Goal: Task Accomplishment & Management: Complete application form

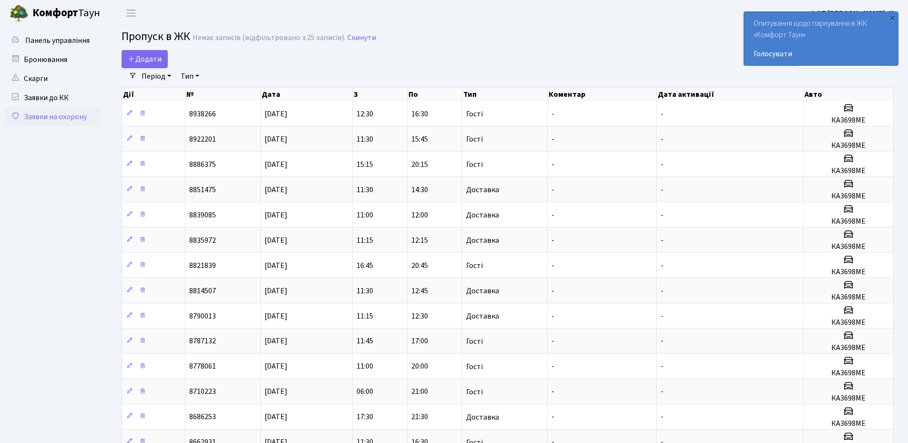
select select "25"
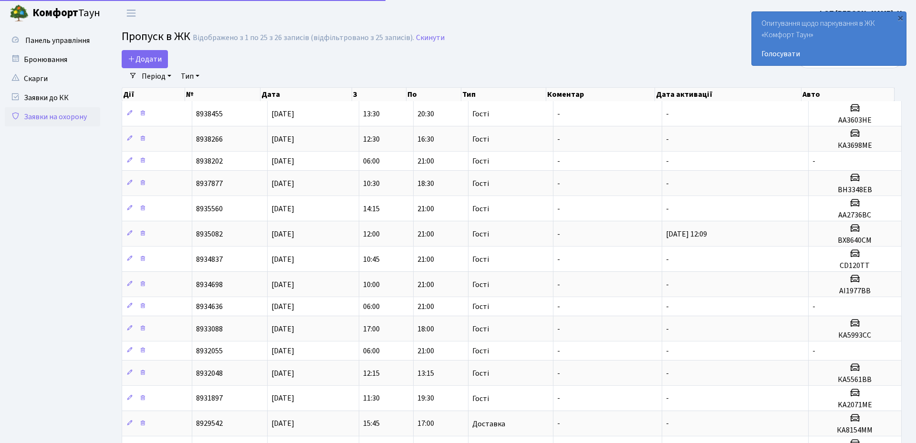
select select "25"
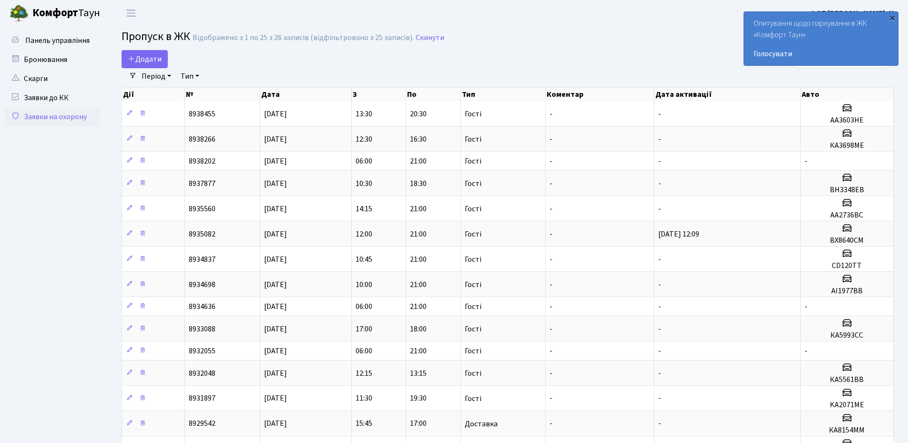
click at [892, 17] on div "×" at bounding box center [893, 18] width 10 height 10
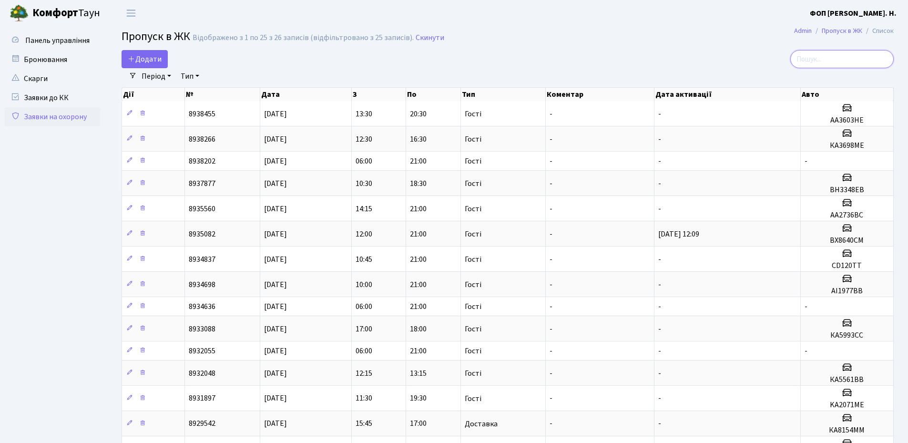
click at [822, 59] on input "search" at bounding box center [842, 59] width 103 height 18
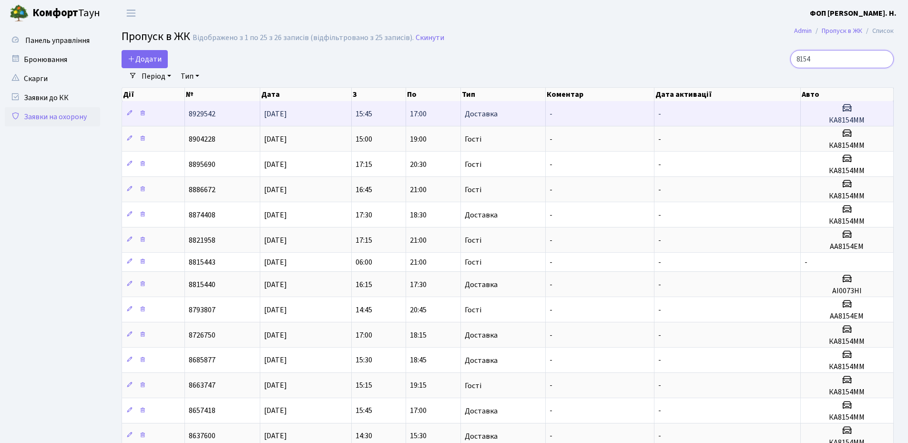
type input "8154"
drag, startPoint x: 869, startPoint y: 117, endPoint x: 824, endPoint y: 123, distance: 45.7
click at [824, 123] on h5 "КА8154ММ" at bounding box center [847, 120] width 85 height 9
copy h5 "КА8154ММ"
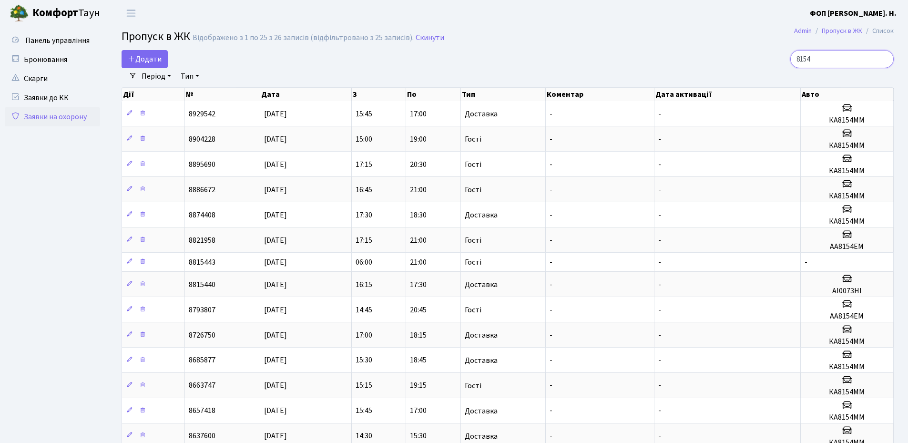
click at [880, 59] on input "8154" at bounding box center [842, 59] width 103 height 18
click at [886, 58] on input "8154" at bounding box center [842, 59] width 103 height 18
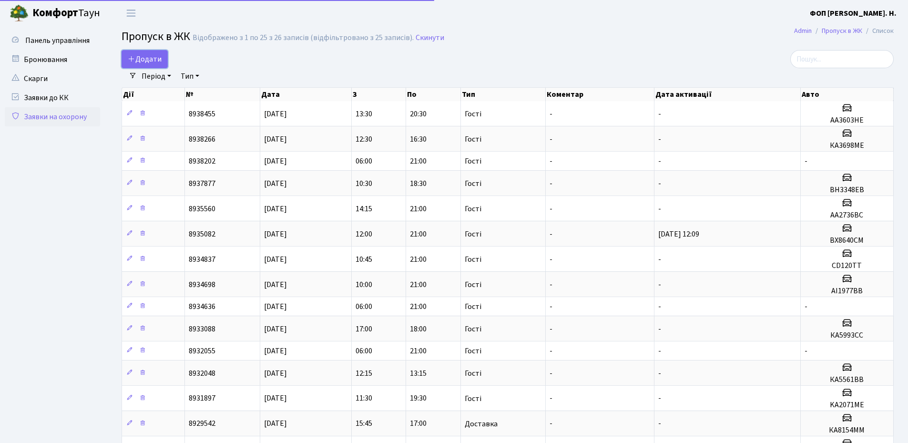
drag, startPoint x: 134, startPoint y: 58, endPoint x: 380, endPoint y: 77, distance: 245.9
click at [135, 58] on icon at bounding box center [132, 59] width 8 height 8
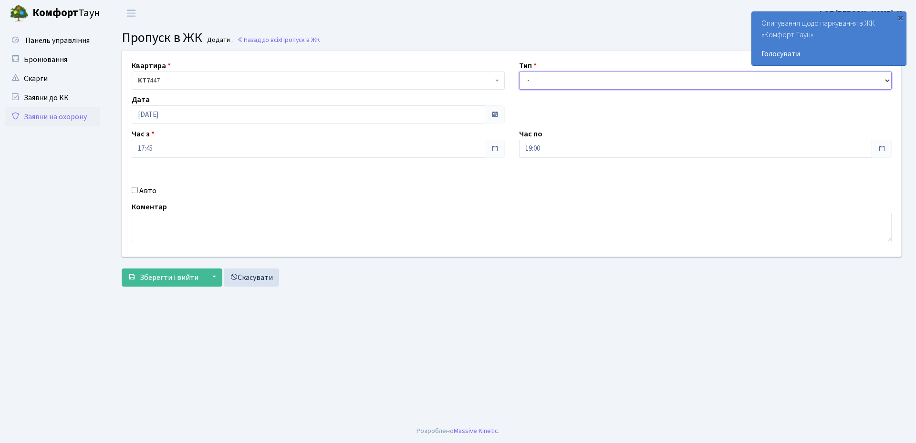
drag, startPoint x: 624, startPoint y: 80, endPoint x: 617, endPoint y: 87, distance: 10.1
click at [623, 80] on select "- Доставка Таксі Гості Сервіс" at bounding box center [705, 81] width 373 height 18
select select "3"
click at [519, 72] on select "- Доставка Таксі Гості Сервіс" at bounding box center [705, 81] width 373 height 18
click at [548, 148] on input "19:00" at bounding box center [695, 149] width 353 height 18
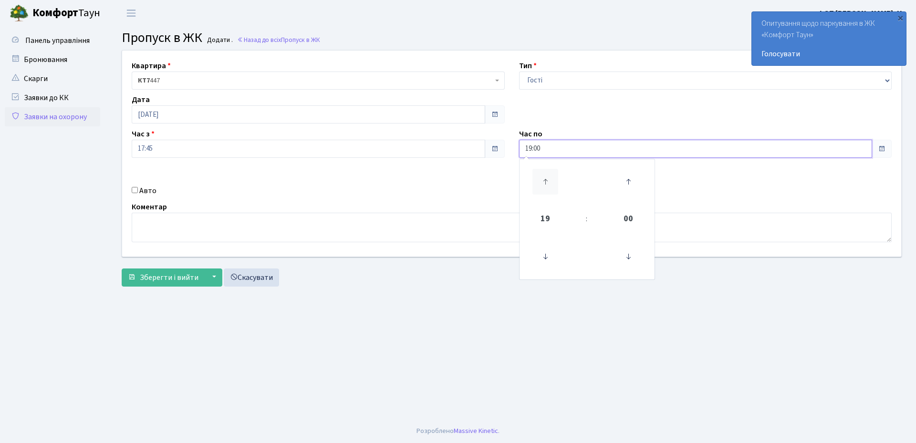
click at [544, 177] on icon at bounding box center [545, 182] width 26 height 26
type input "21:00"
click at [155, 192] on label "Авто" at bounding box center [147, 190] width 17 height 11
click at [138, 192] on input "Авто" at bounding box center [135, 190] width 6 height 6
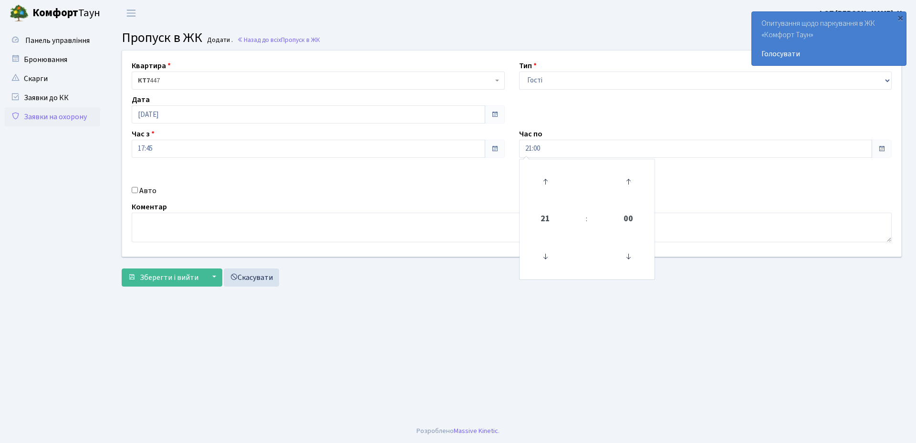
checkbox input "true"
paste input "КА8154ММ"
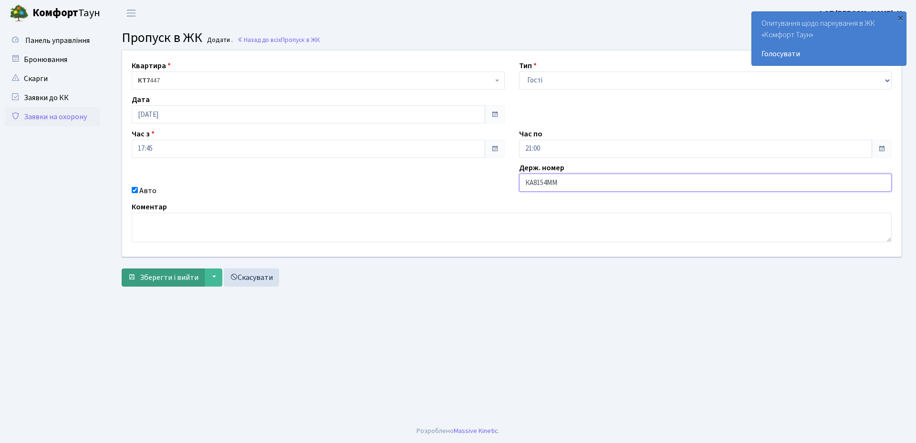
type input "КА8154ММ"
click at [161, 276] on span "Зберегти і вийти" at bounding box center [169, 277] width 59 height 10
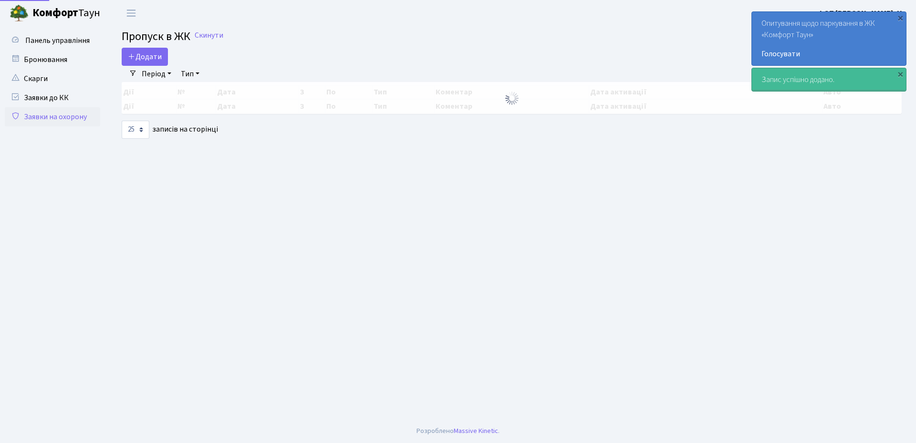
select select "25"
